Goal: Task Accomplishment & Management: Use online tool/utility

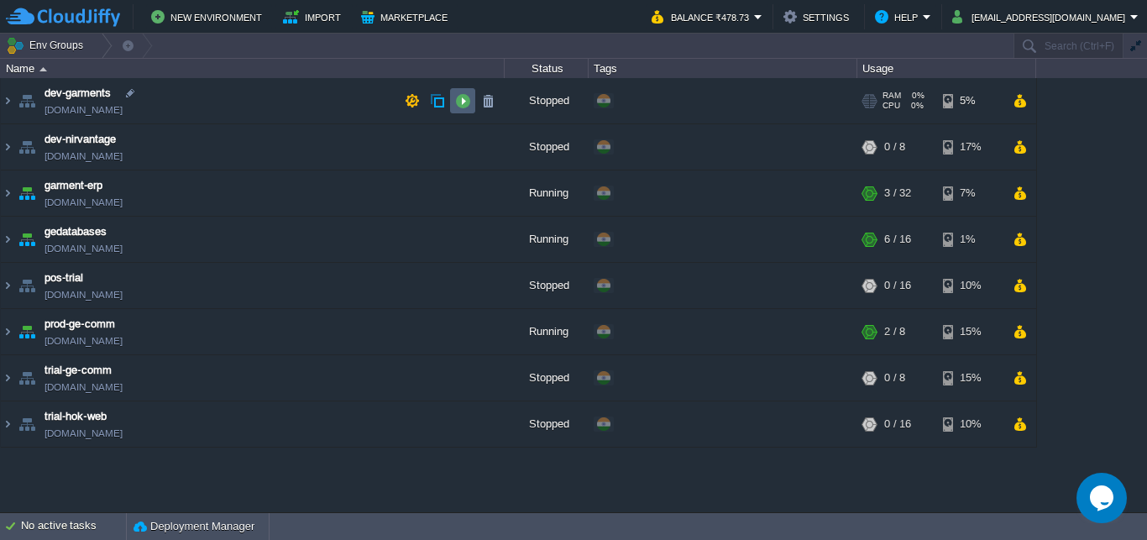
click at [456, 99] on button "button" at bounding box center [462, 100] width 15 height 15
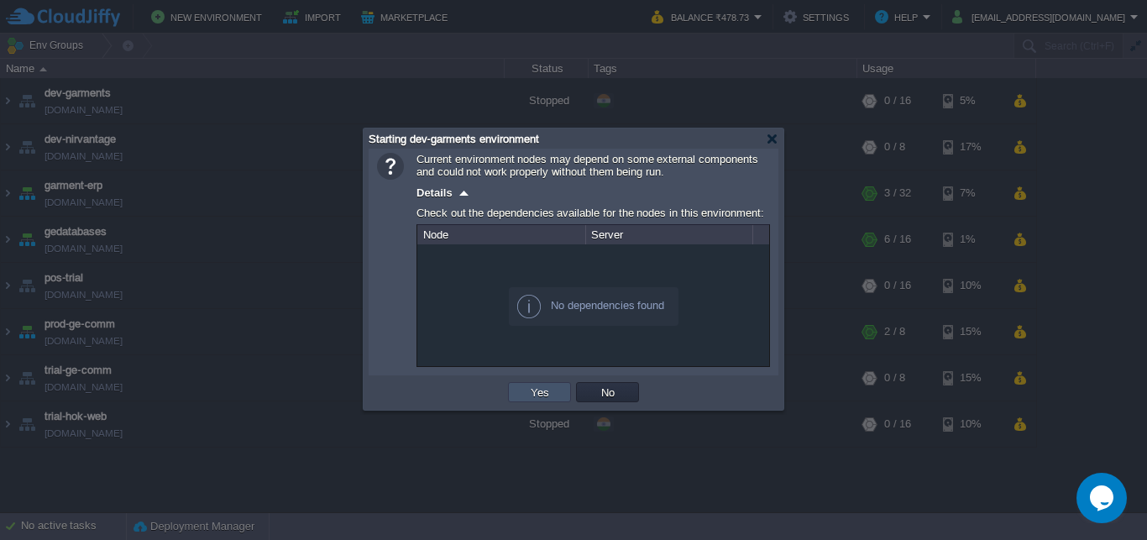
click at [537, 396] on button "Yes" at bounding box center [540, 392] width 29 height 15
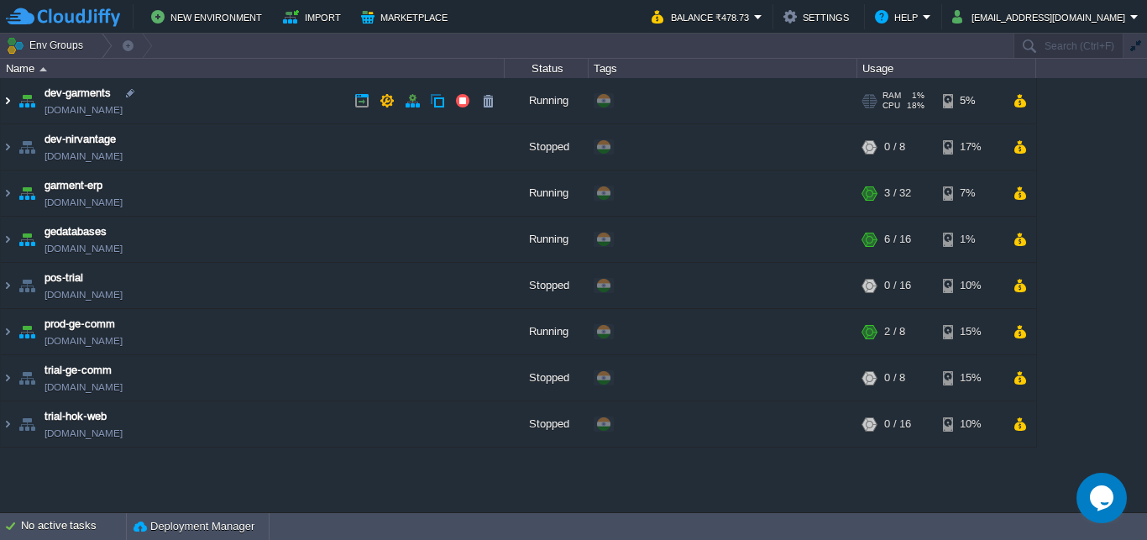
drag, startPoint x: 1, startPoint y: 97, endPoint x: 23, endPoint y: 108, distance: 24.4
click at [3, 97] on img at bounding box center [7, 100] width 13 height 45
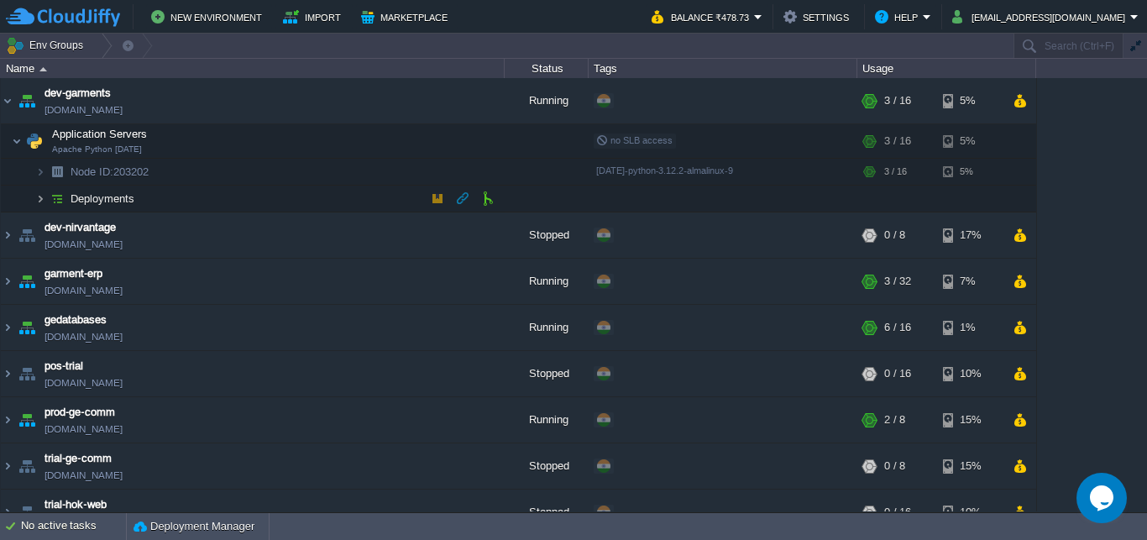
click at [40, 200] on img at bounding box center [40, 199] width 10 height 26
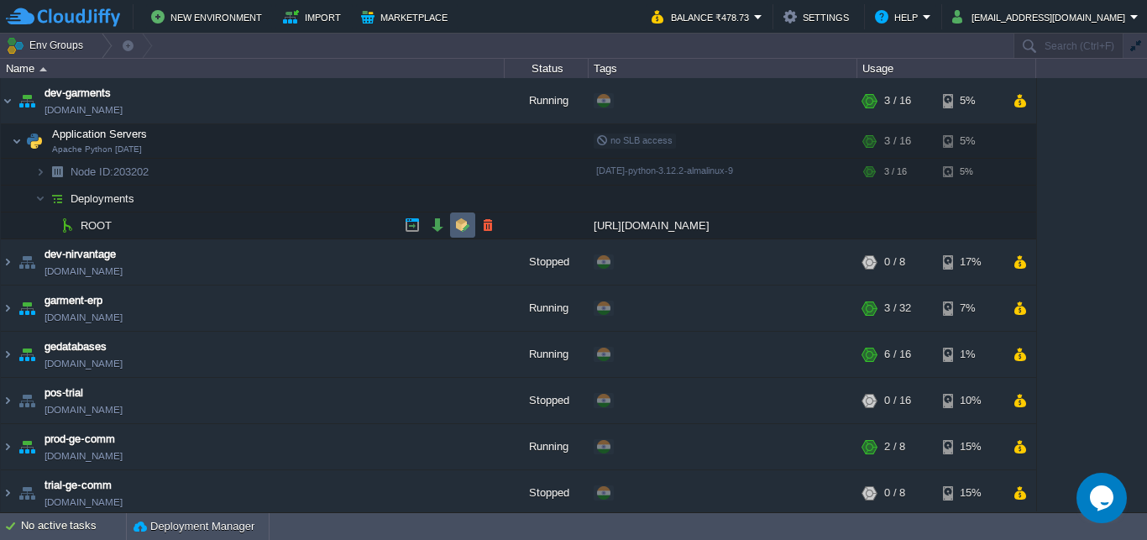
click at [463, 228] on button "button" at bounding box center [462, 224] width 15 height 15
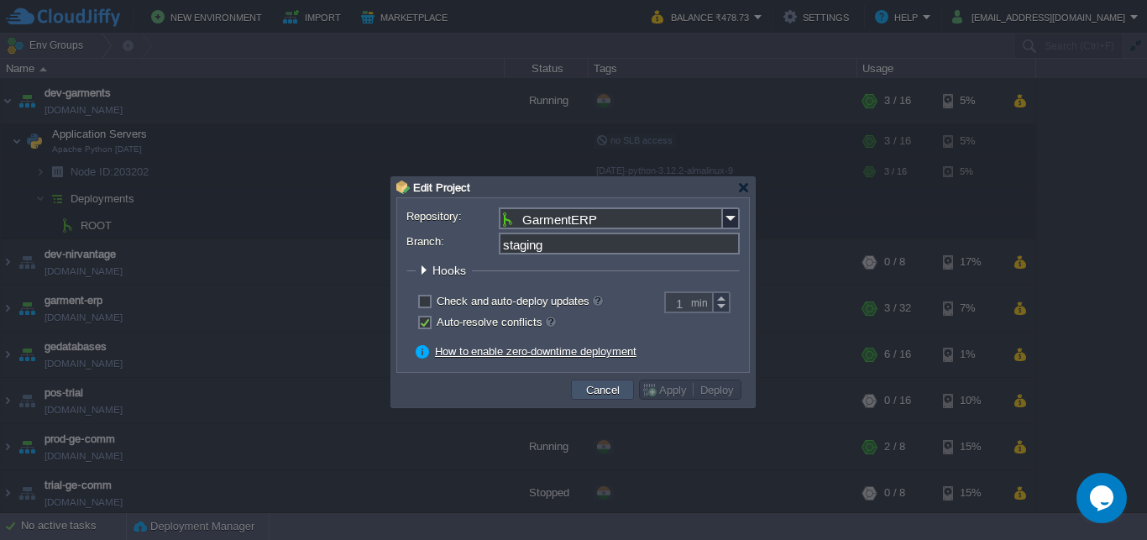
click at [612, 390] on button "Cancel" at bounding box center [603, 389] width 44 height 15
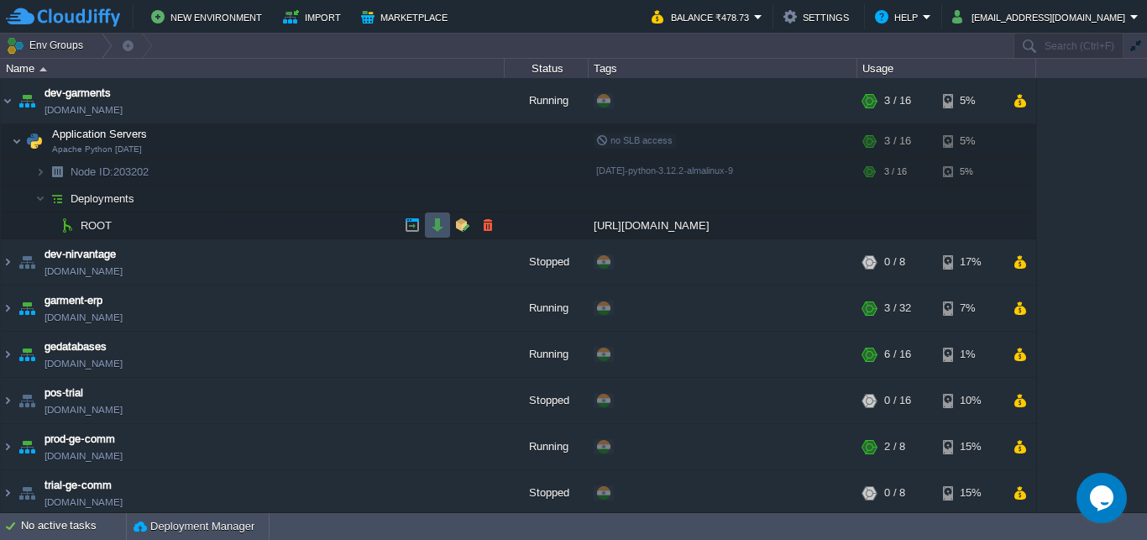
click at [436, 225] on button "button" at bounding box center [437, 224] width 15 height 15
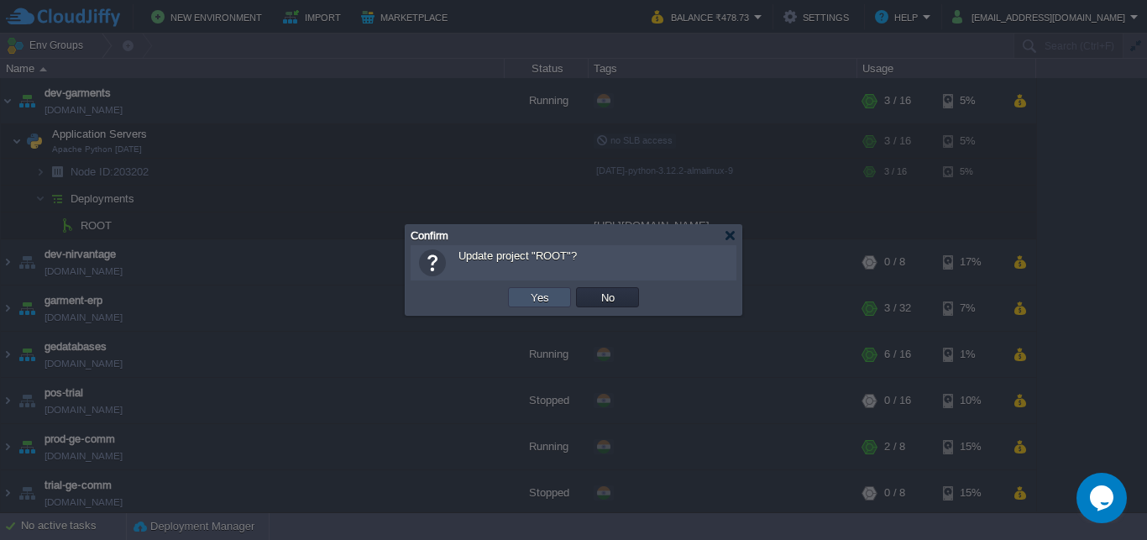
click at [538, 297] on button "Yes" at bounding box center [540, 297] width 29 height 15
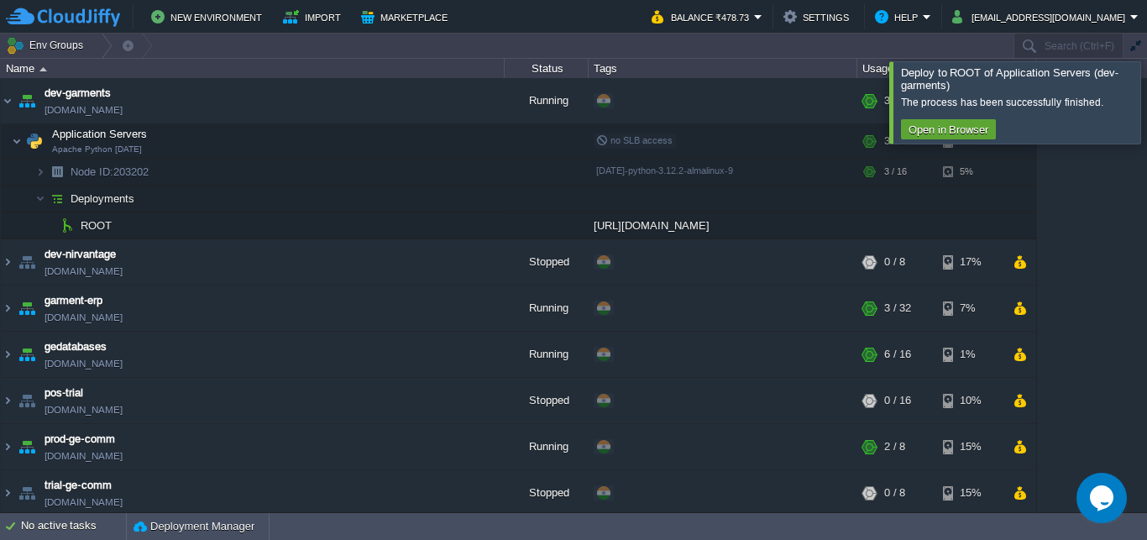
click at [1146, 102] on div at bounding box center [1167, 101] width 0 height 81
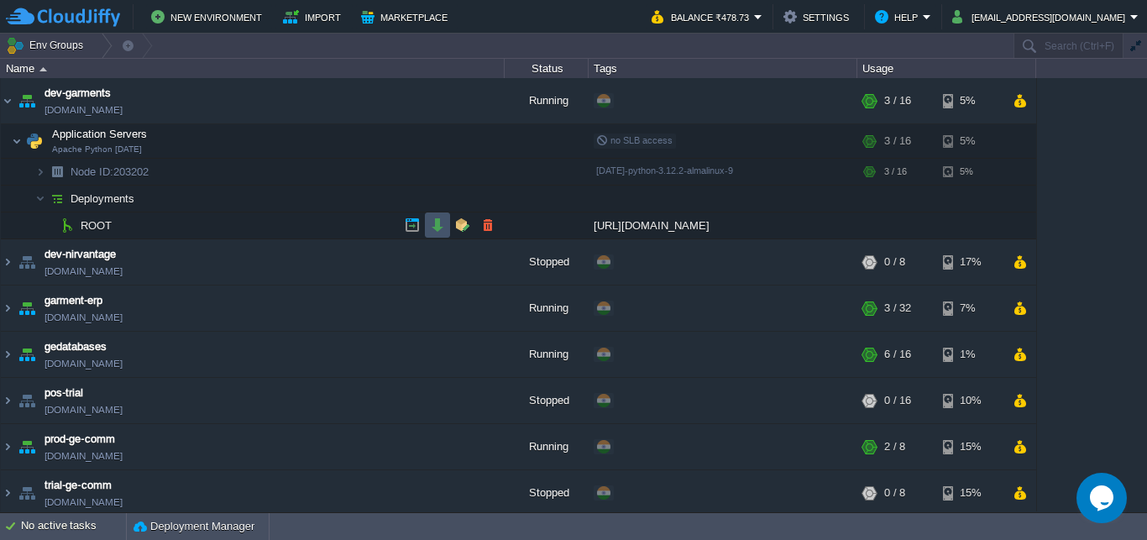
click at [433, 228] on button "button" at bounding box center [437, 224] width 15 height 15
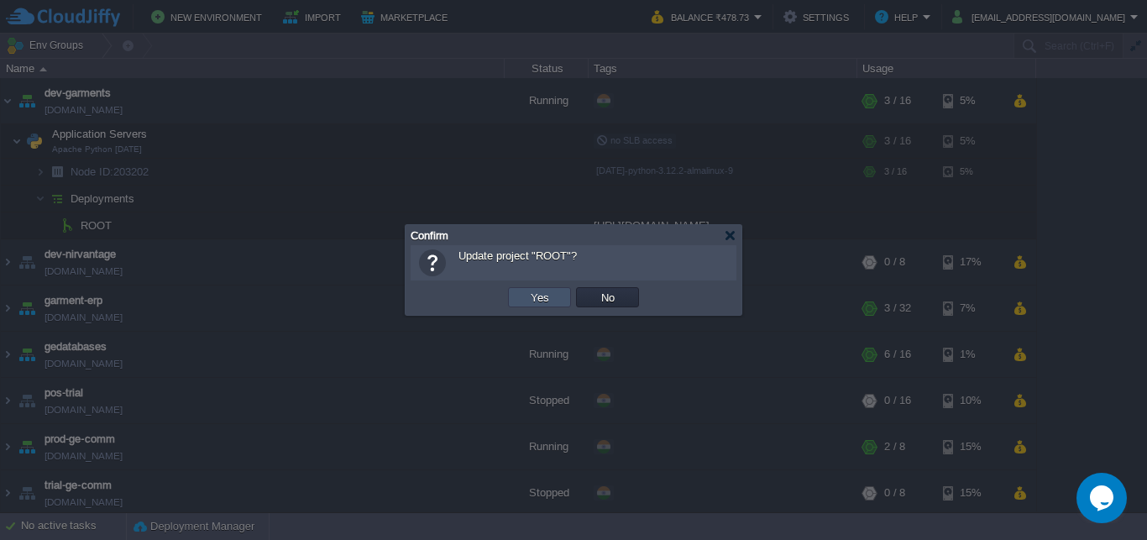
click at [541, 296] on button "Yes" at bounding box center [540, 297] width 29 height 15
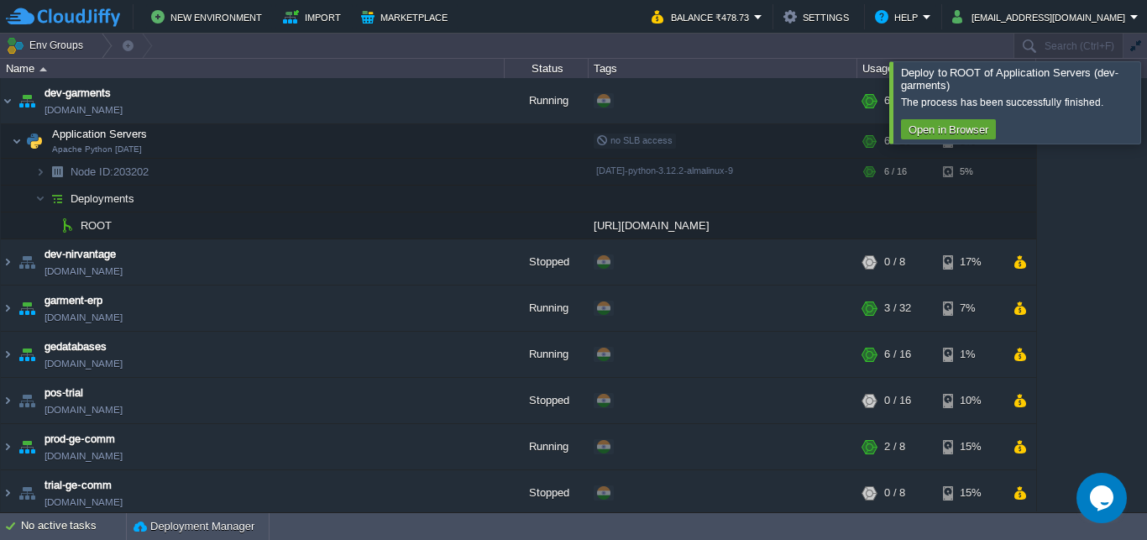
click at [1146, 106] on div at bounding box center [1167, 101] width 0 height 81
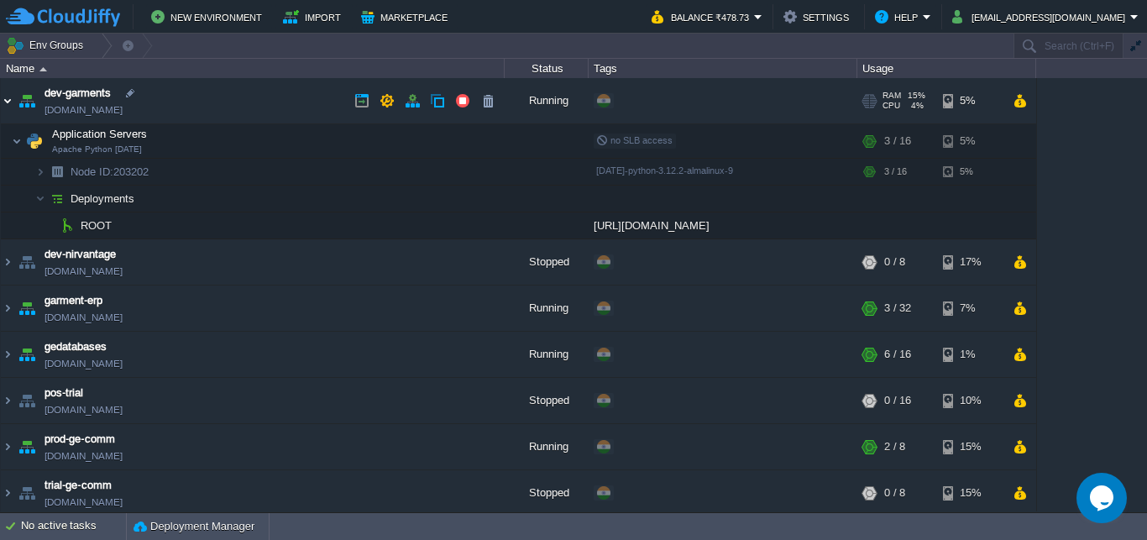
click at [11, 100] on img at bounding box center [7, 100] width 13 height 45
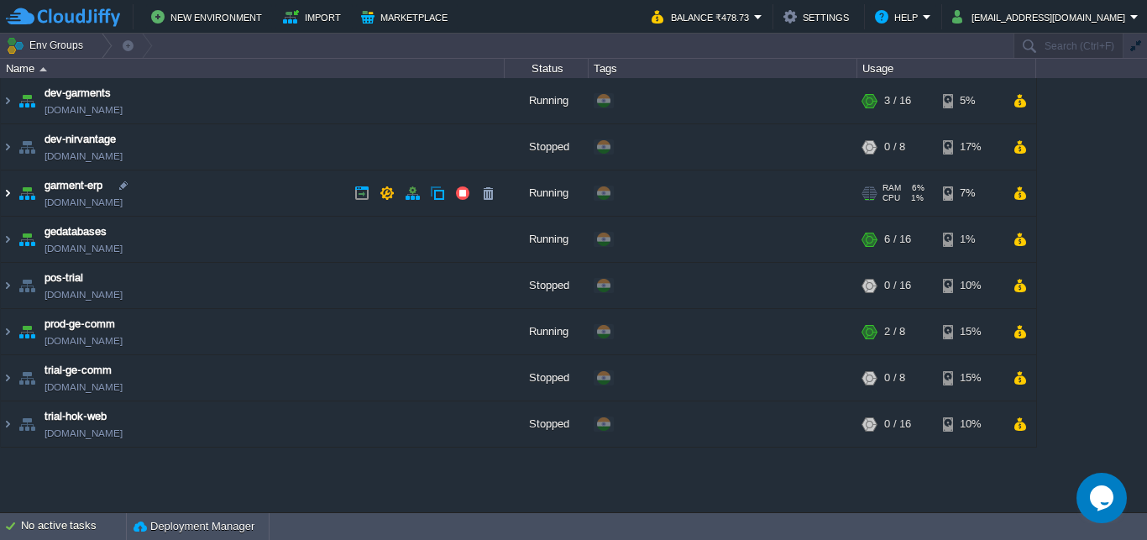
click at [8, 194] on img at bounding box center [7, 192] width 13 height 45
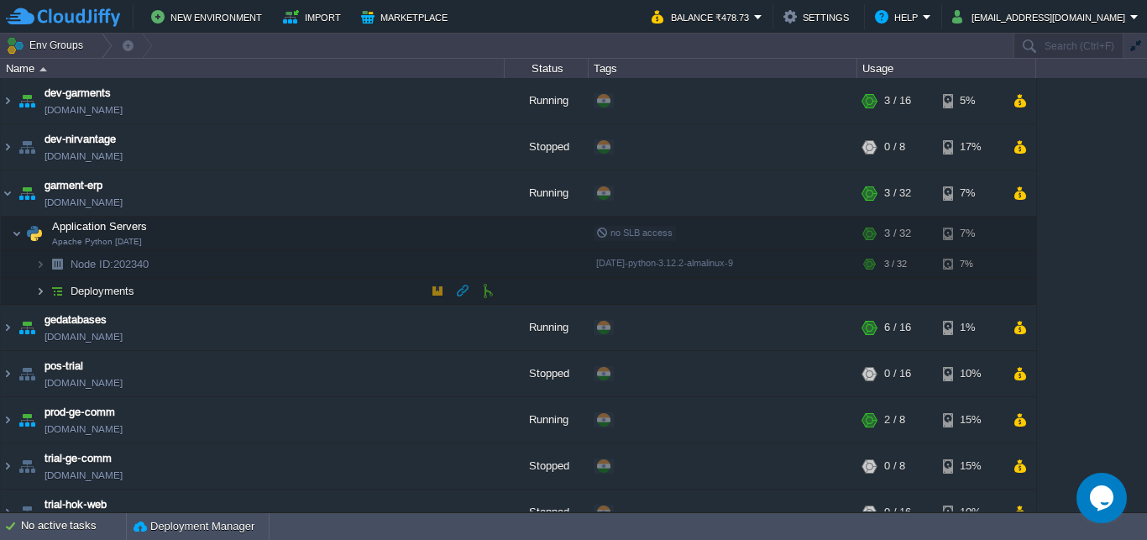
click at [42, 291] on img at bounding box center [40, 291] width 10 height 26
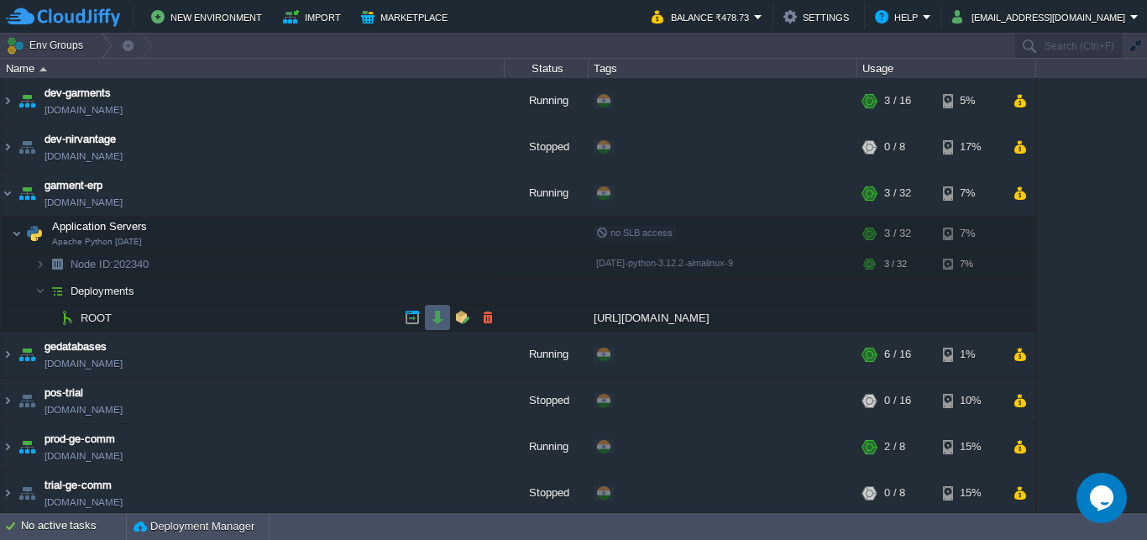
click at [437, 319] on button "button" at bounding box center [437, 317] width 15 height 15
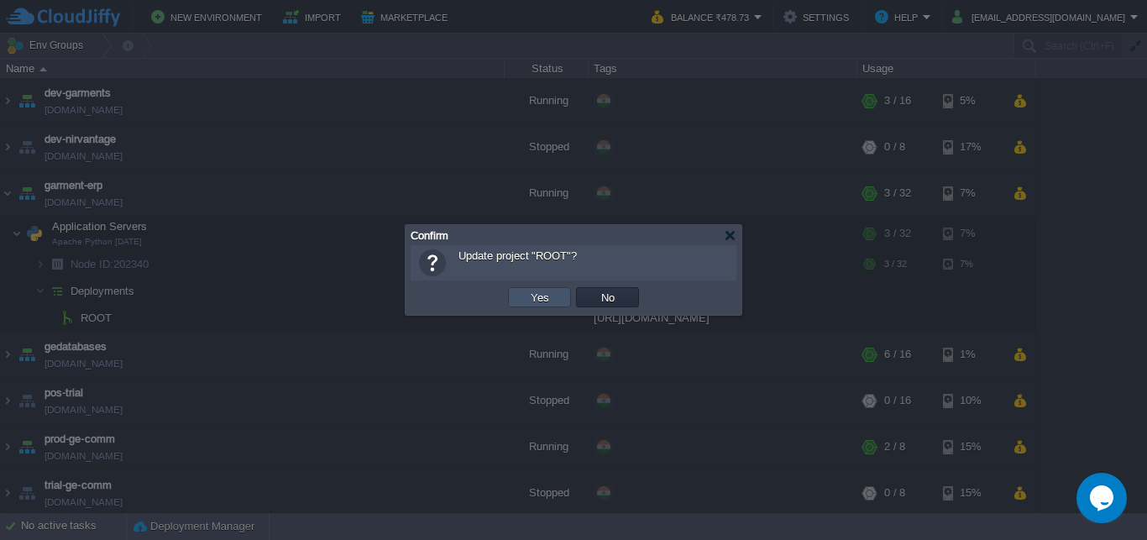
click at [553, 301] on button "Yes" at bounding box center [540, 297] width 29 height 15
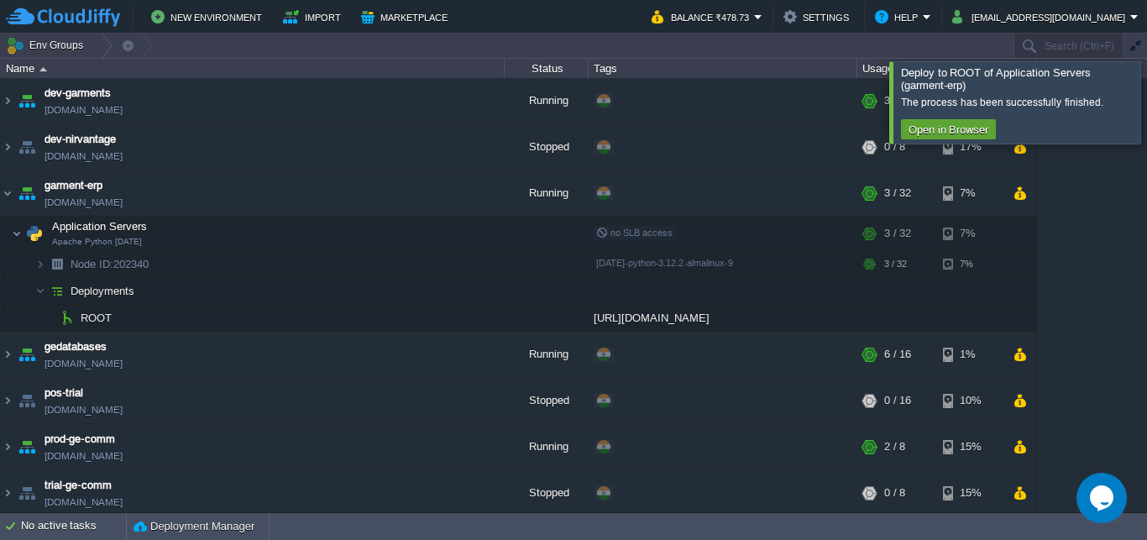
click at [1146, 104] on div at bounding box center [1167, 101] width 0 height 81
